Goal: Information Seeking & Learning: Learn about a topic

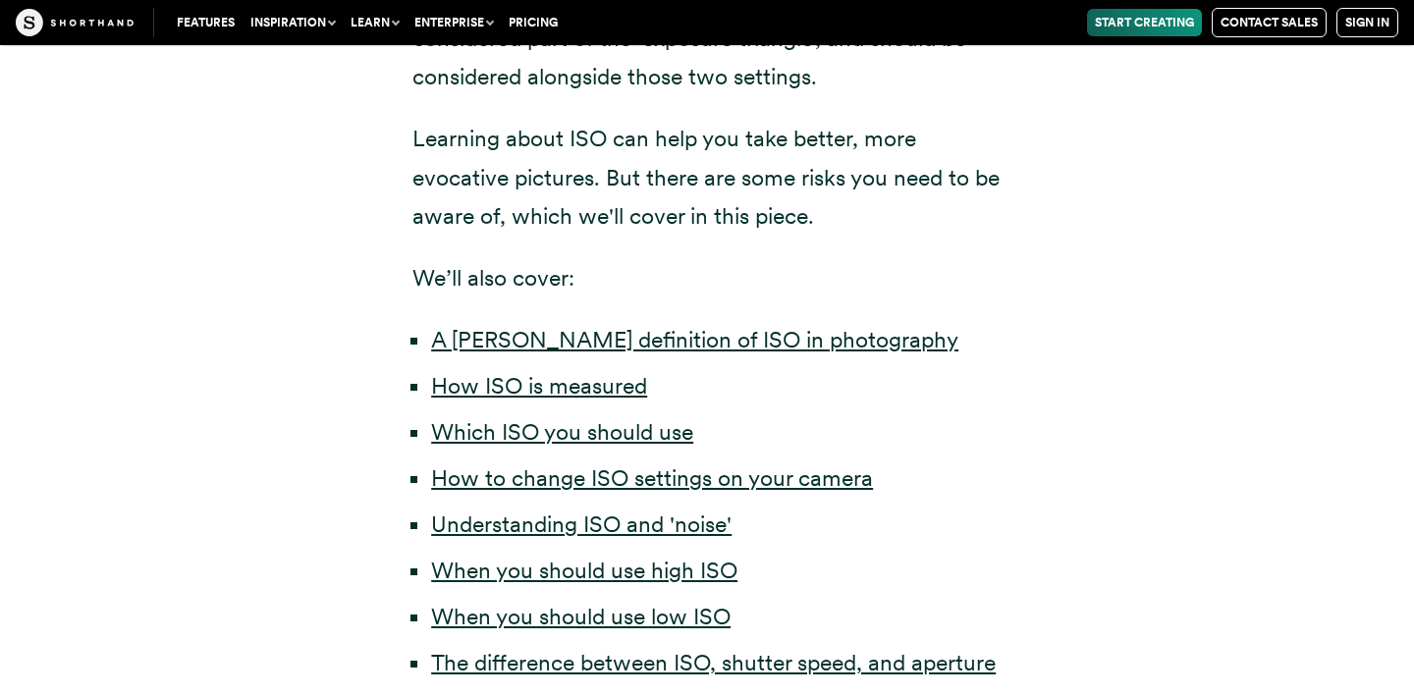
scroll to position [916, 0]
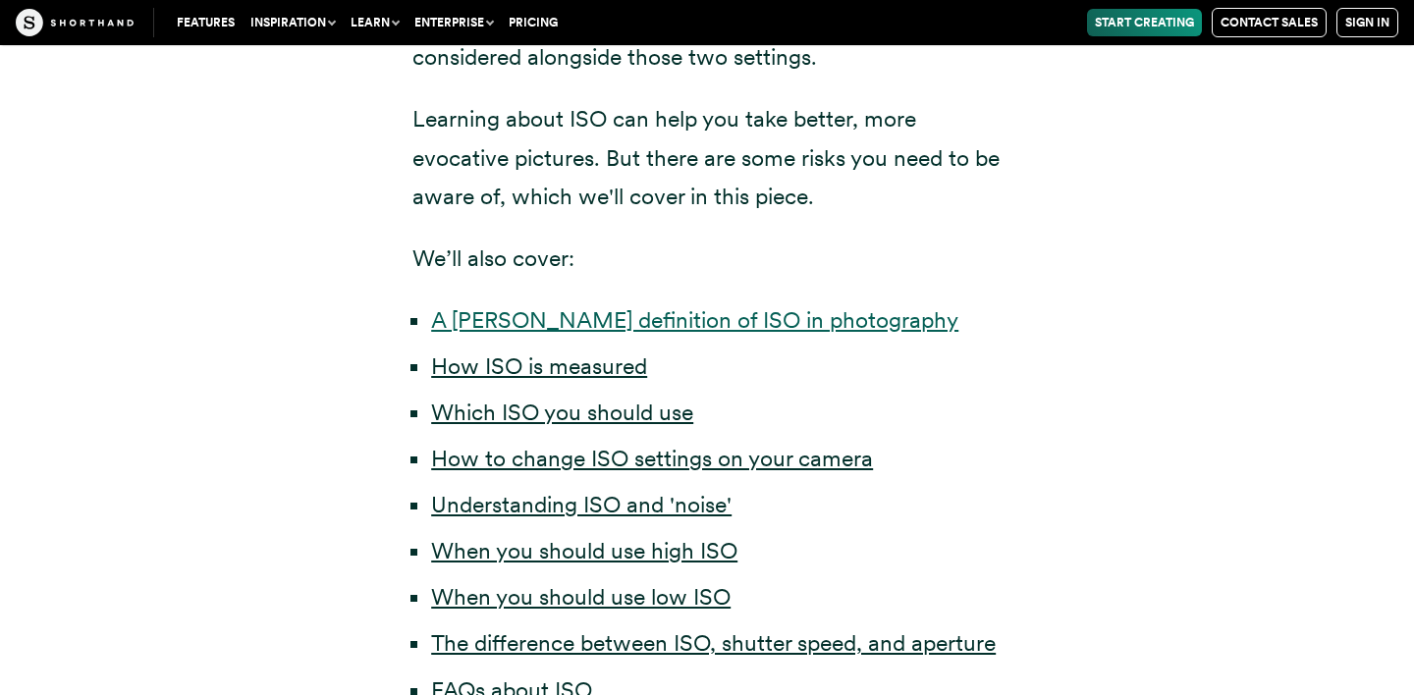
click at [770, 319] on link "A [PERSON_NAME] definition of ISO in photography" at bounding box center [694, 319] width 527 height 27
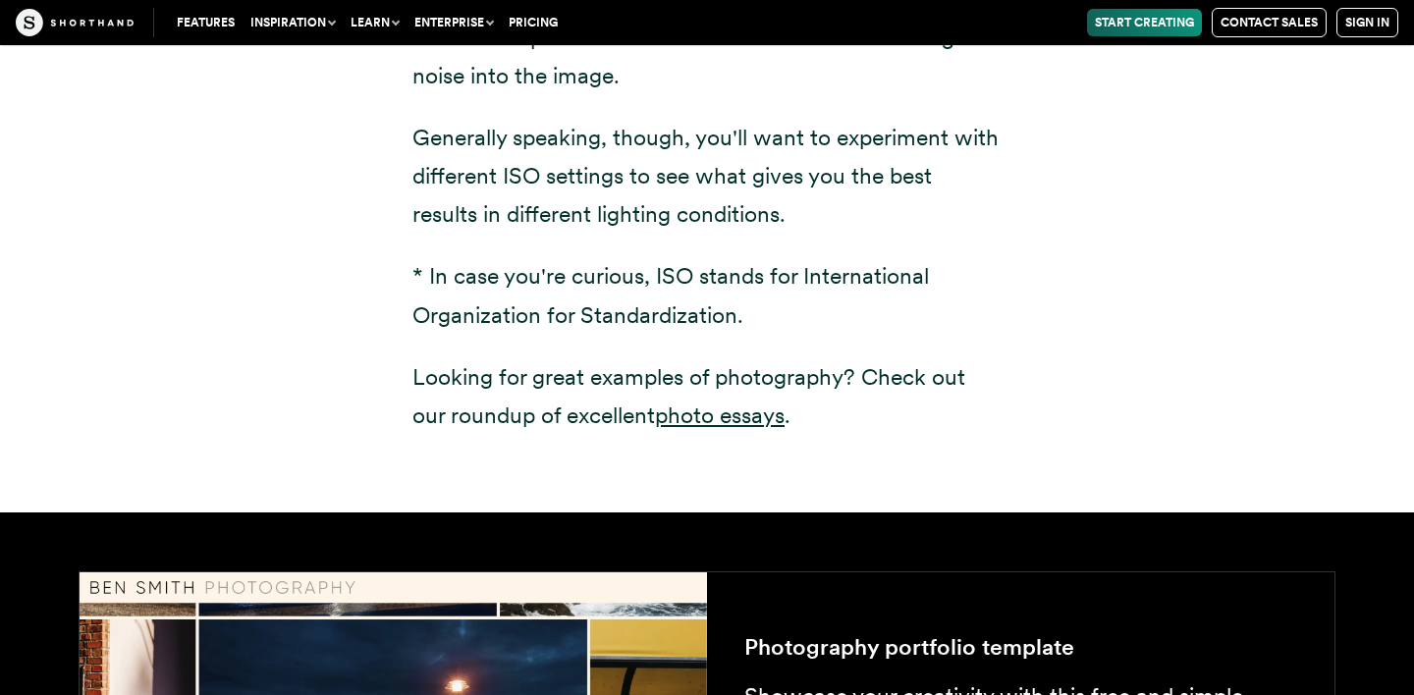
scroll to position [2979, 0]
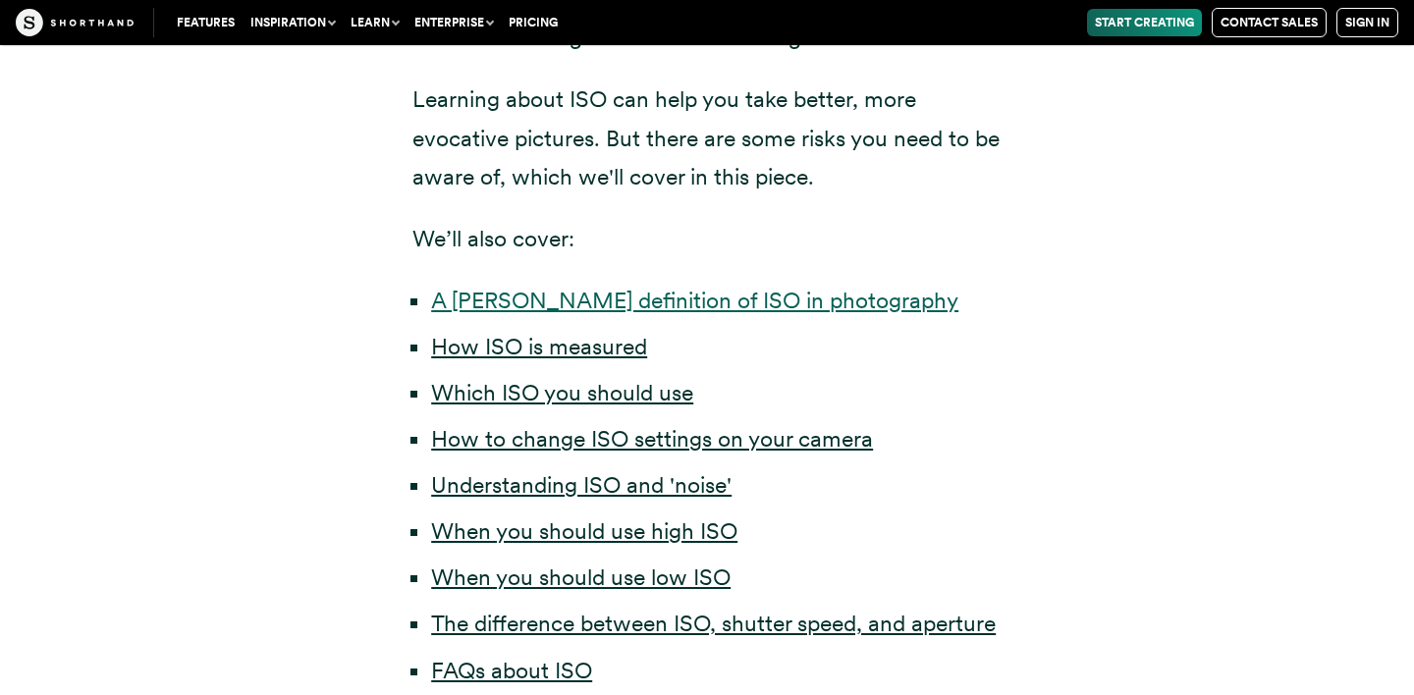
scroll to position [916, 0]
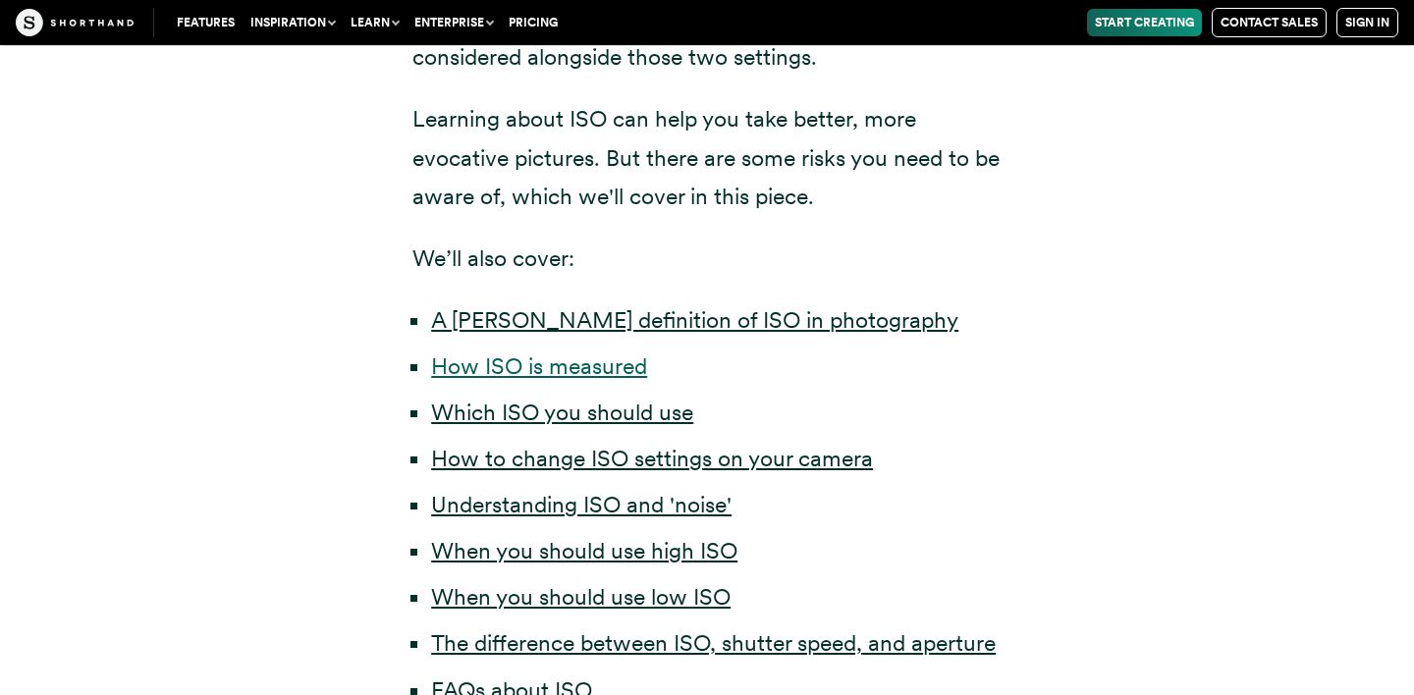
click at [561, 376] on link "How ISO is measured" at bounding box center [539, 366] width 216 height 27
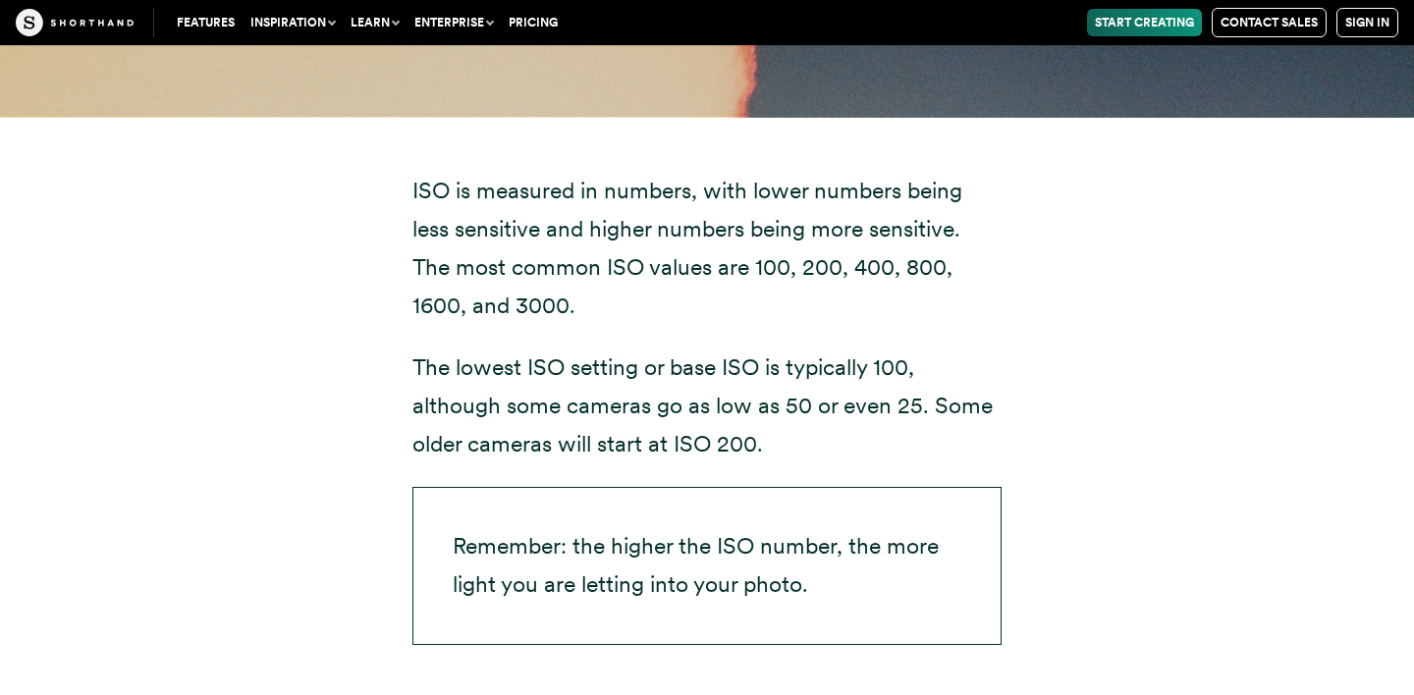
scroll to position [4220, 0]
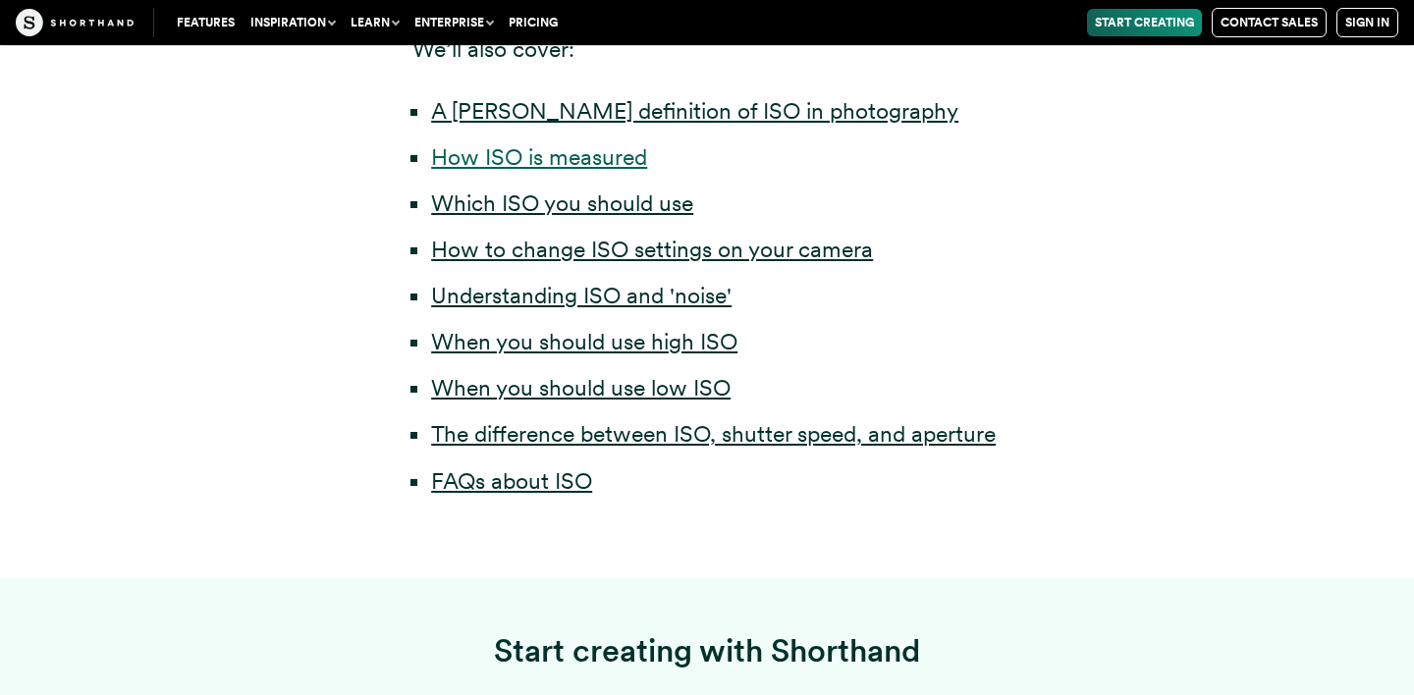
scroll to position [1122, 0]
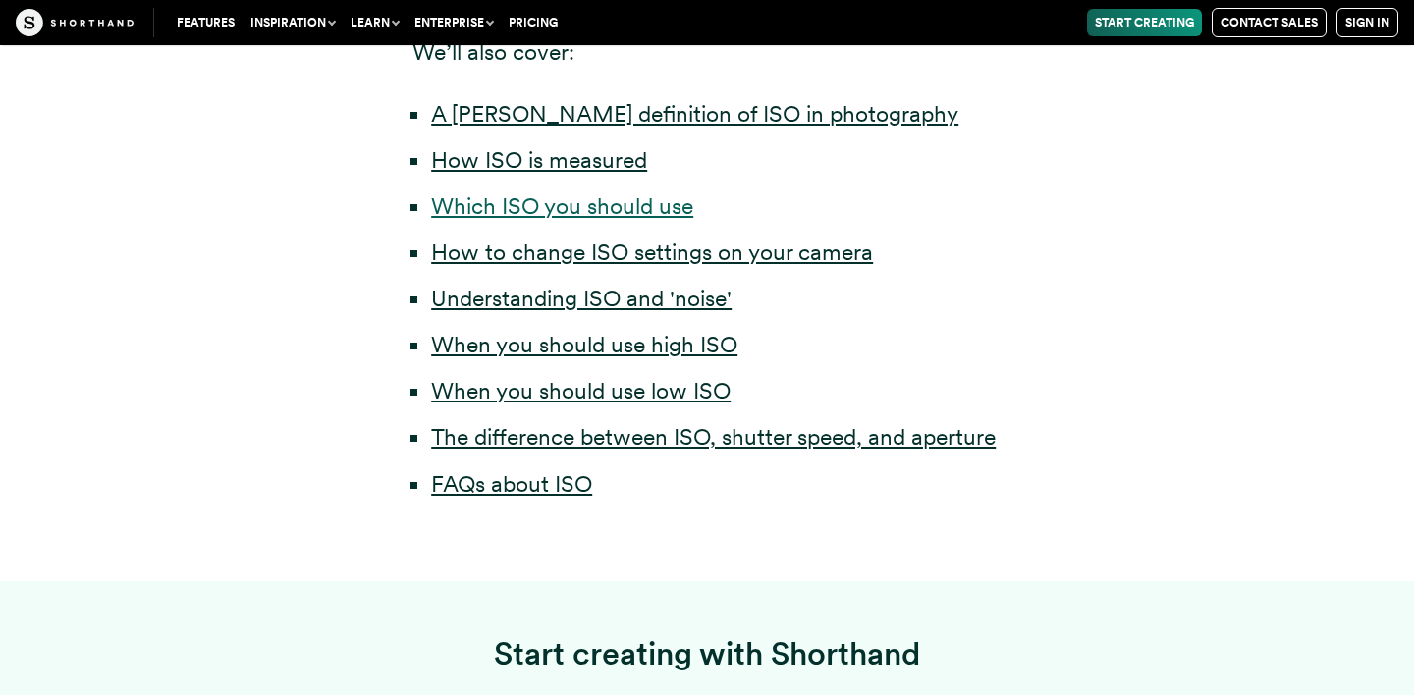
click at [506, 205] on link "Which ISO you should use" at bounding box center [562, 205] width 262 height 27
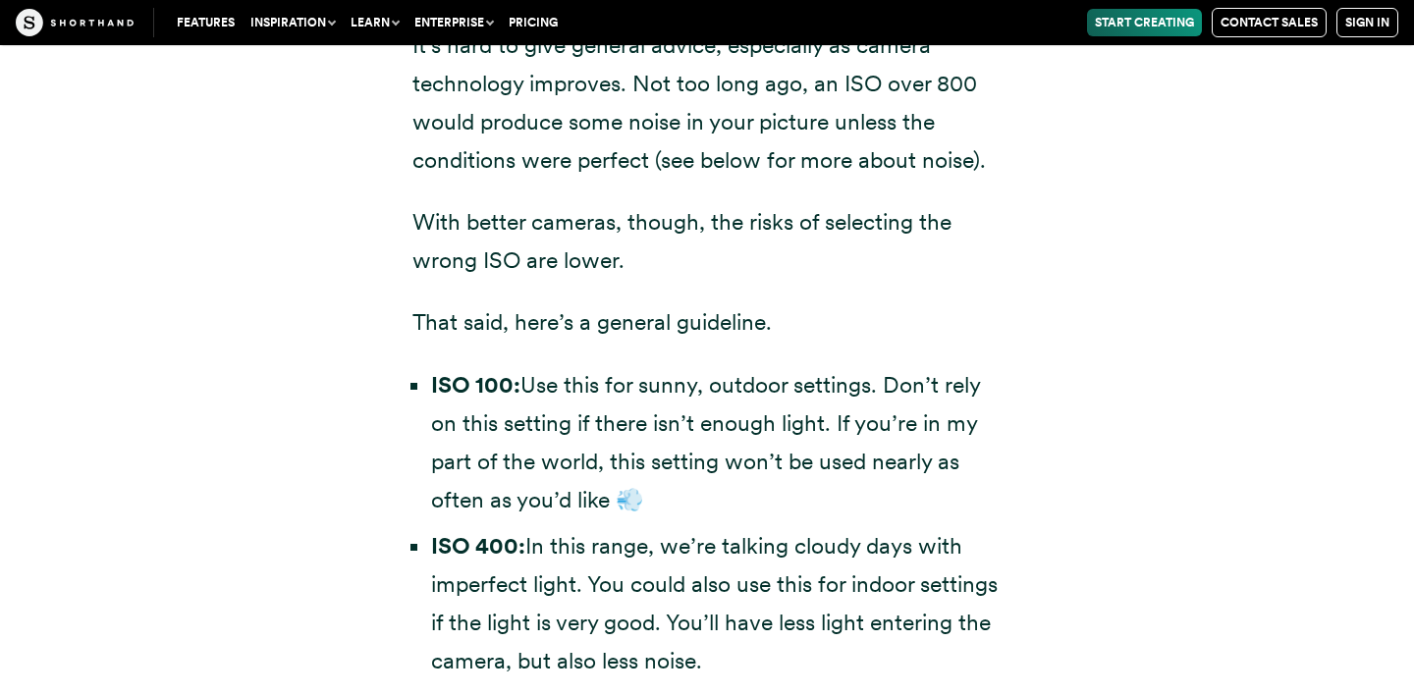
scroll to position [5320, 0]
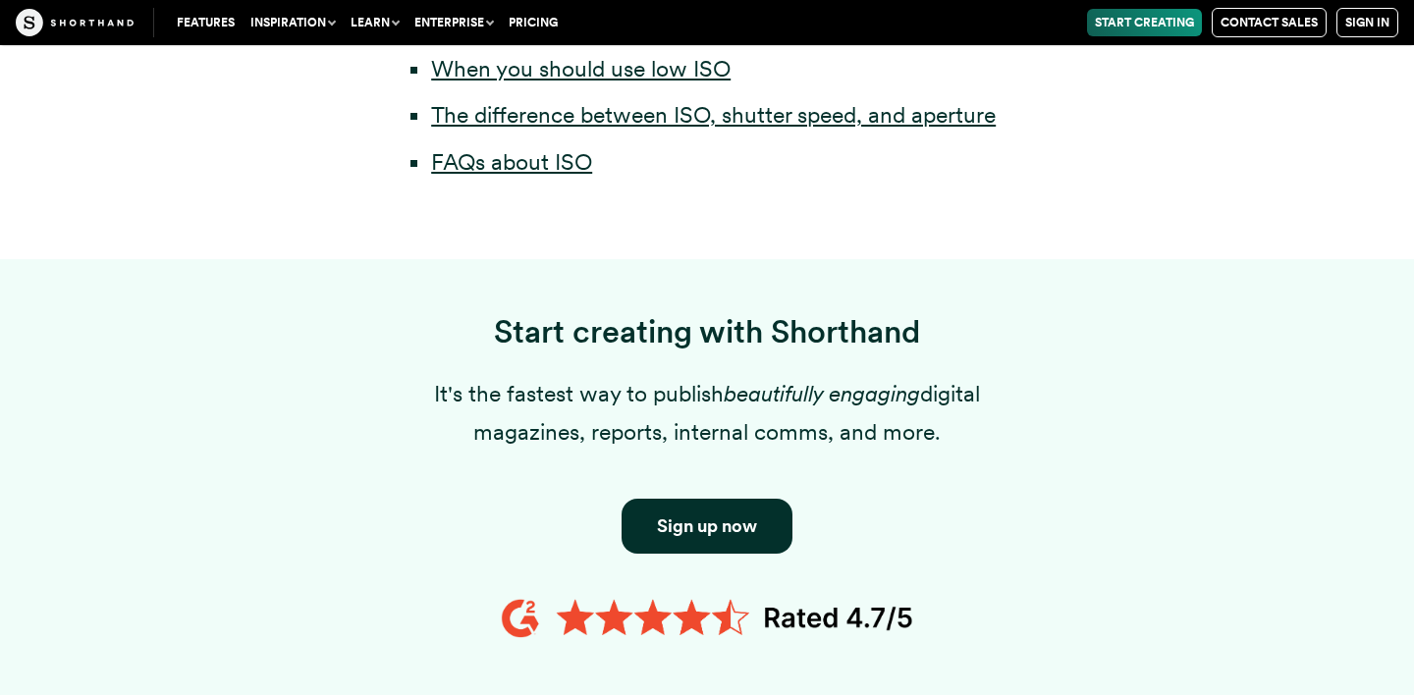
scroll to position [1122, 0]
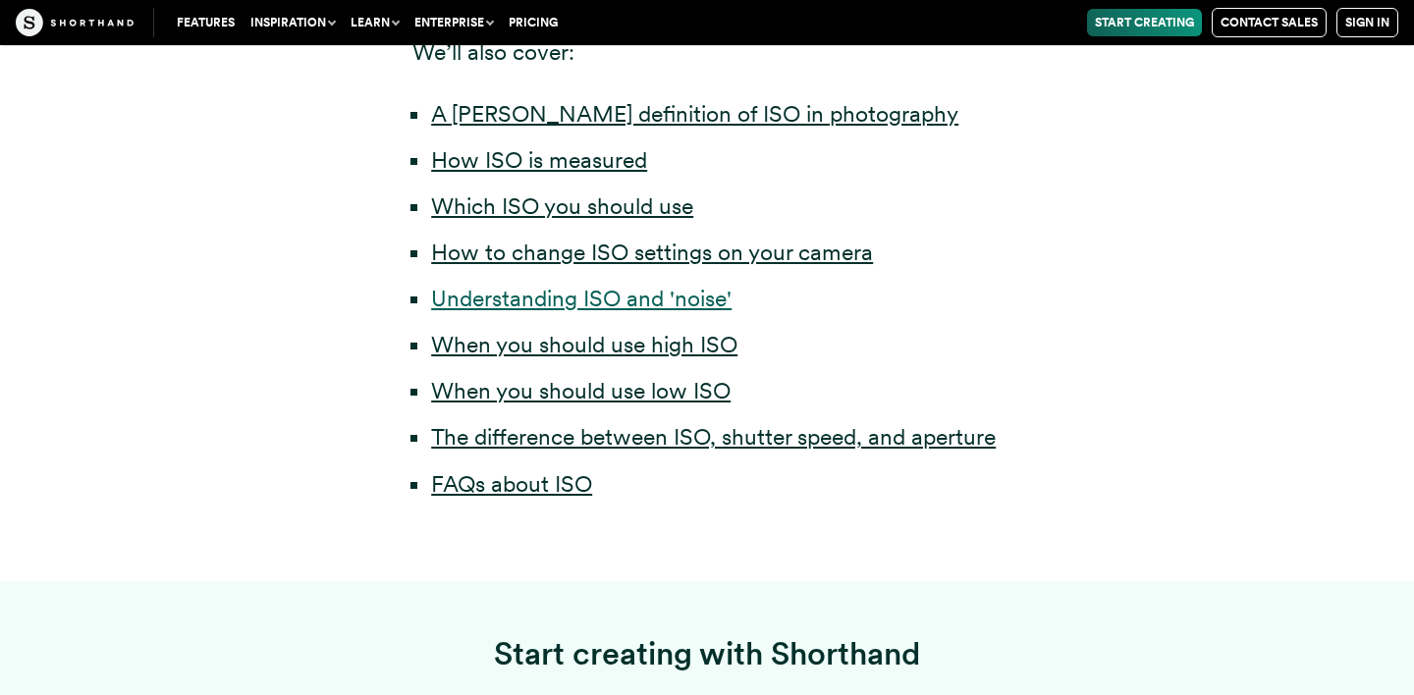
click at [629, 298] on link "Understanding ISO and 'noise'" at bounding box center [581, 298] width 301 height 27
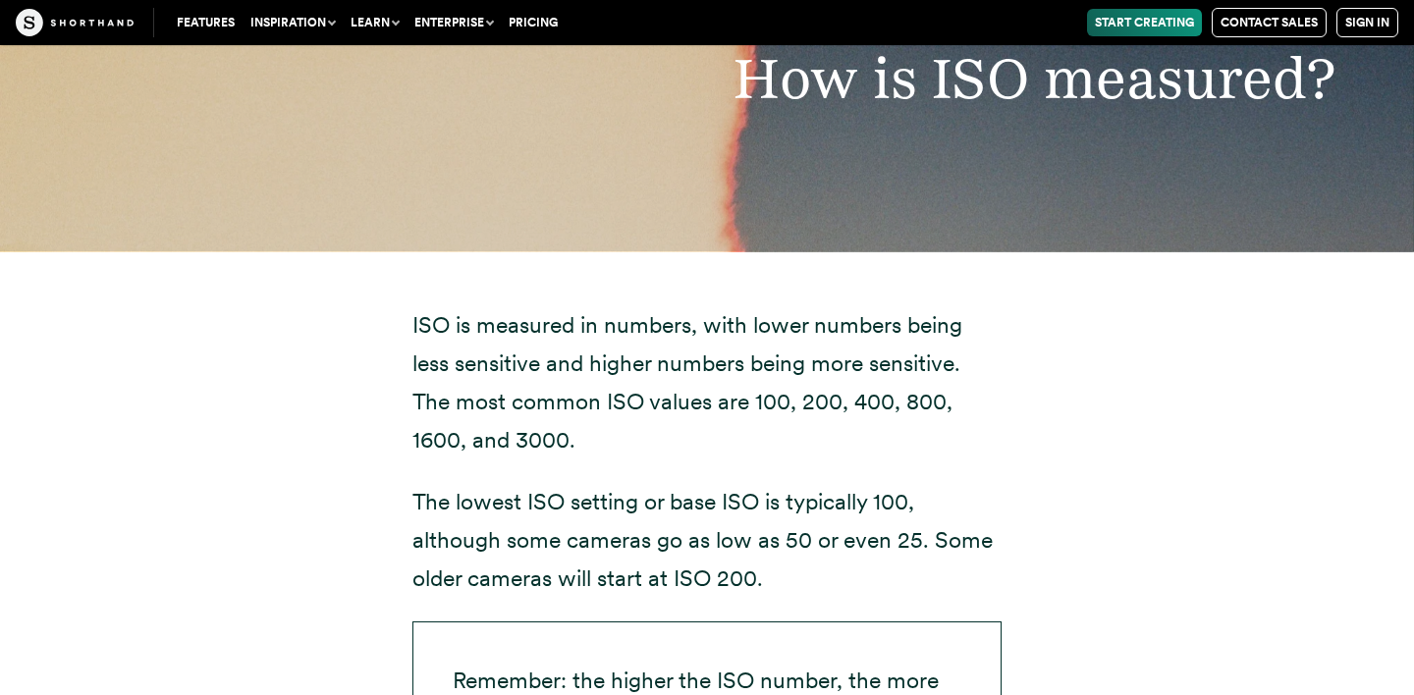
scroll to position [4070, 0]
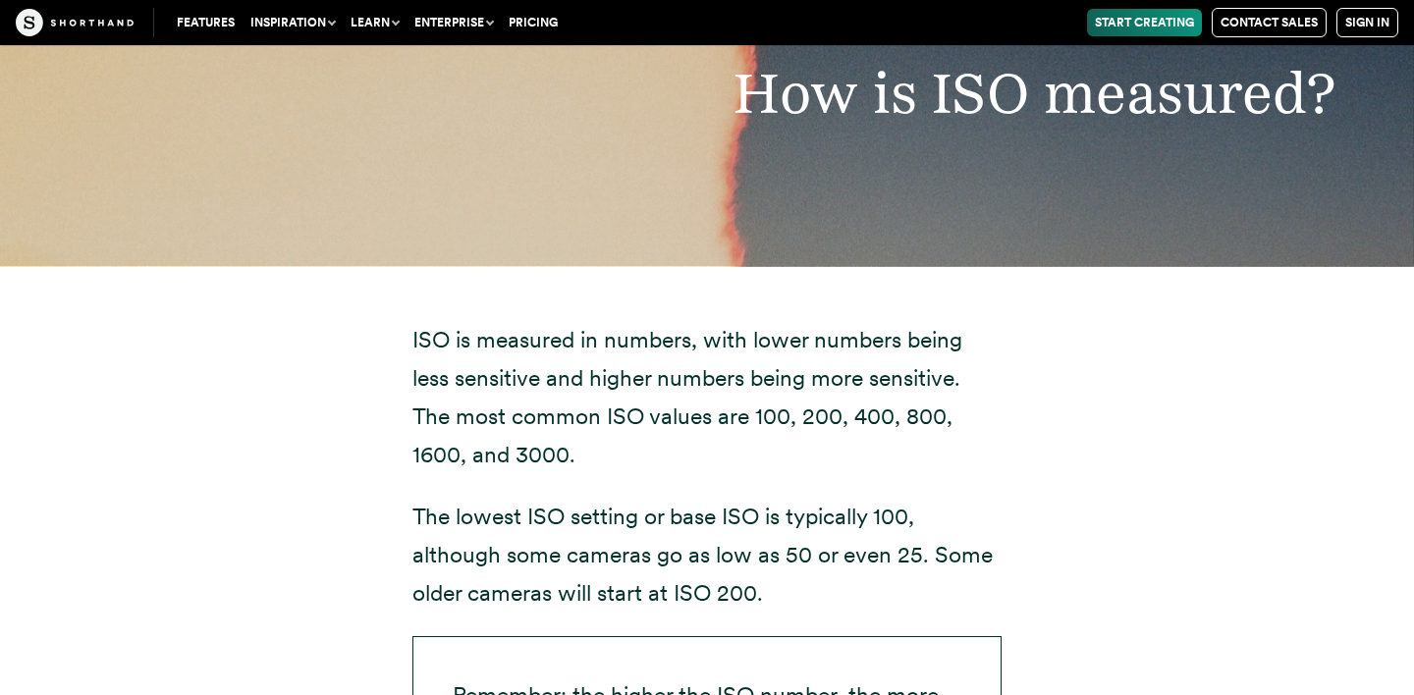
click at [292, 25] on button "Inspiration" at bounding box center [293, 22] width 100 height 27
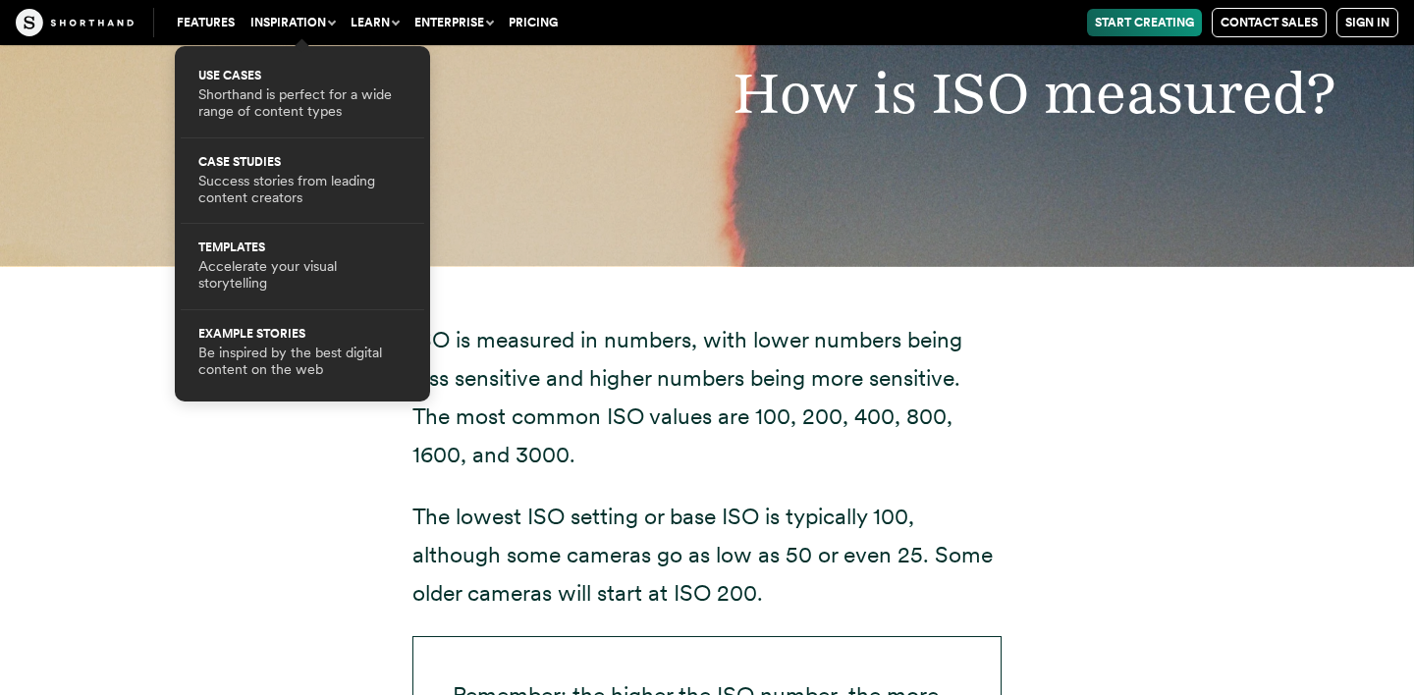
click at [205, 24] on link "Features" at bounding box center [206, 22] width 74 height 27
